Goal: Task Accomplishment & Management: Manage account settings

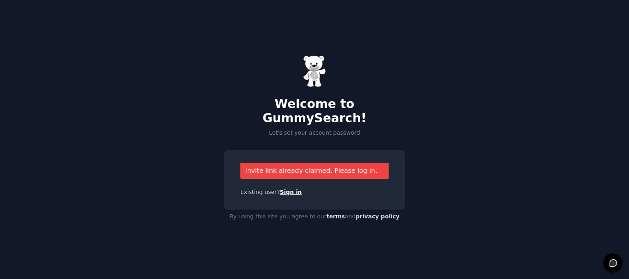
click at [288, 189] on link "Sign in" at bounding box center [291, 192] width 22 height 6
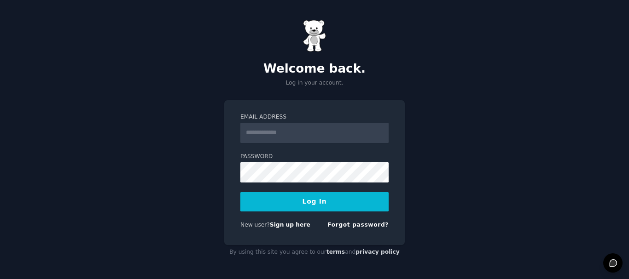
click at [305, 139] on input "Email Address" at bounding box center [314, 133] width 148 height 20
type input "**********"
click at [314, 197] on button "Log In" at bounding box center [314, 201] width 148 height 19
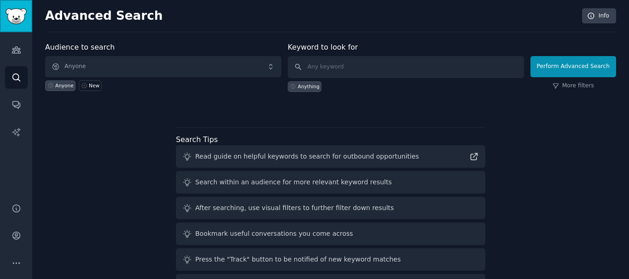
click at [14, 19] on img "Sidebar" at bounding box center [16, 16] width 21 height 16
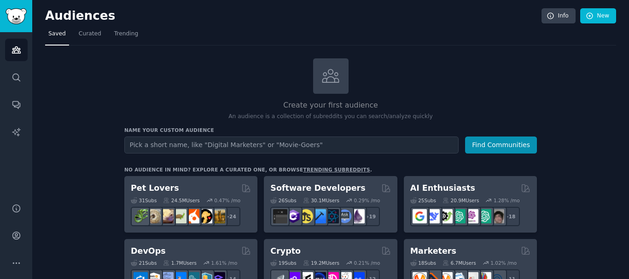
click at [16, 16] on img "Sidebar" at bounding box center [16, 16] width 21 height 16
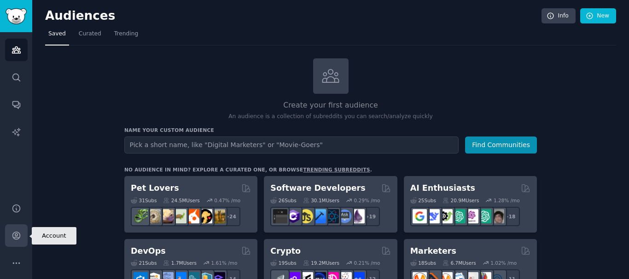
click at [12, 234] on icon "Sidebar" at bounding box center [17, 236] width 10 height 10
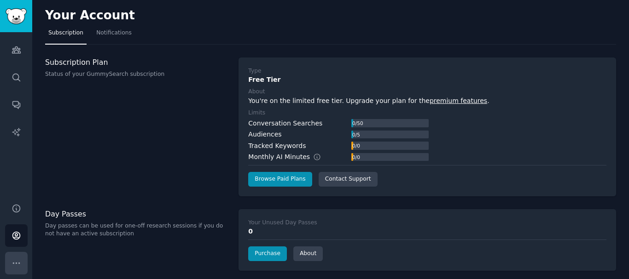
click at [11, 269] on button "More" at bounding box center [16, 263] width 23 height 23
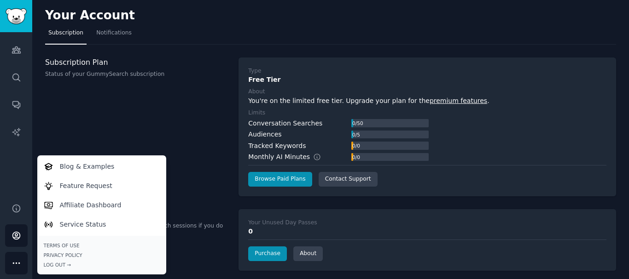
click at [229, 106] on div "Subscription Plan Status of your GummySearch subscription Type Free Tier About …" at bounding box center [330, 127] width 571 height 139
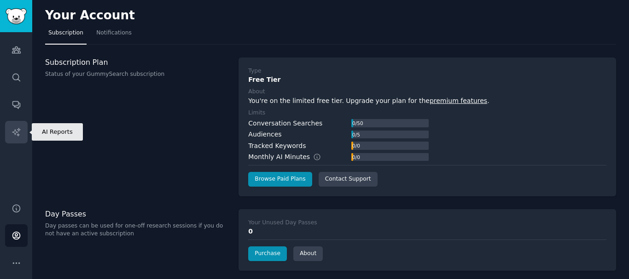
click at [17, 128] on icon "Sidebar" at bounding box center [17, 133] width 10 height 10
